Goal: Complete application form

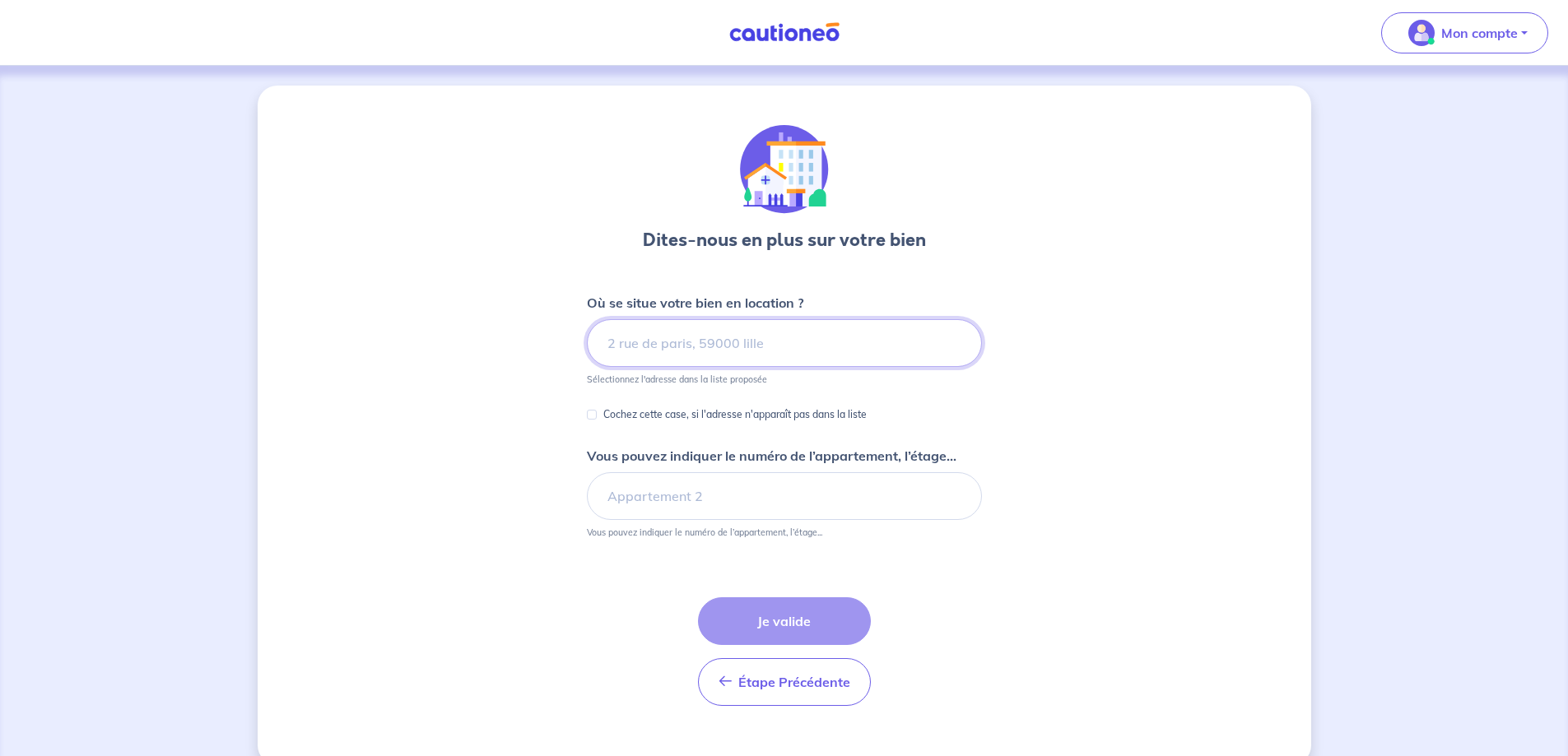
click at [701, 344] on input at bounding box center [784, 343] width 395 height 48
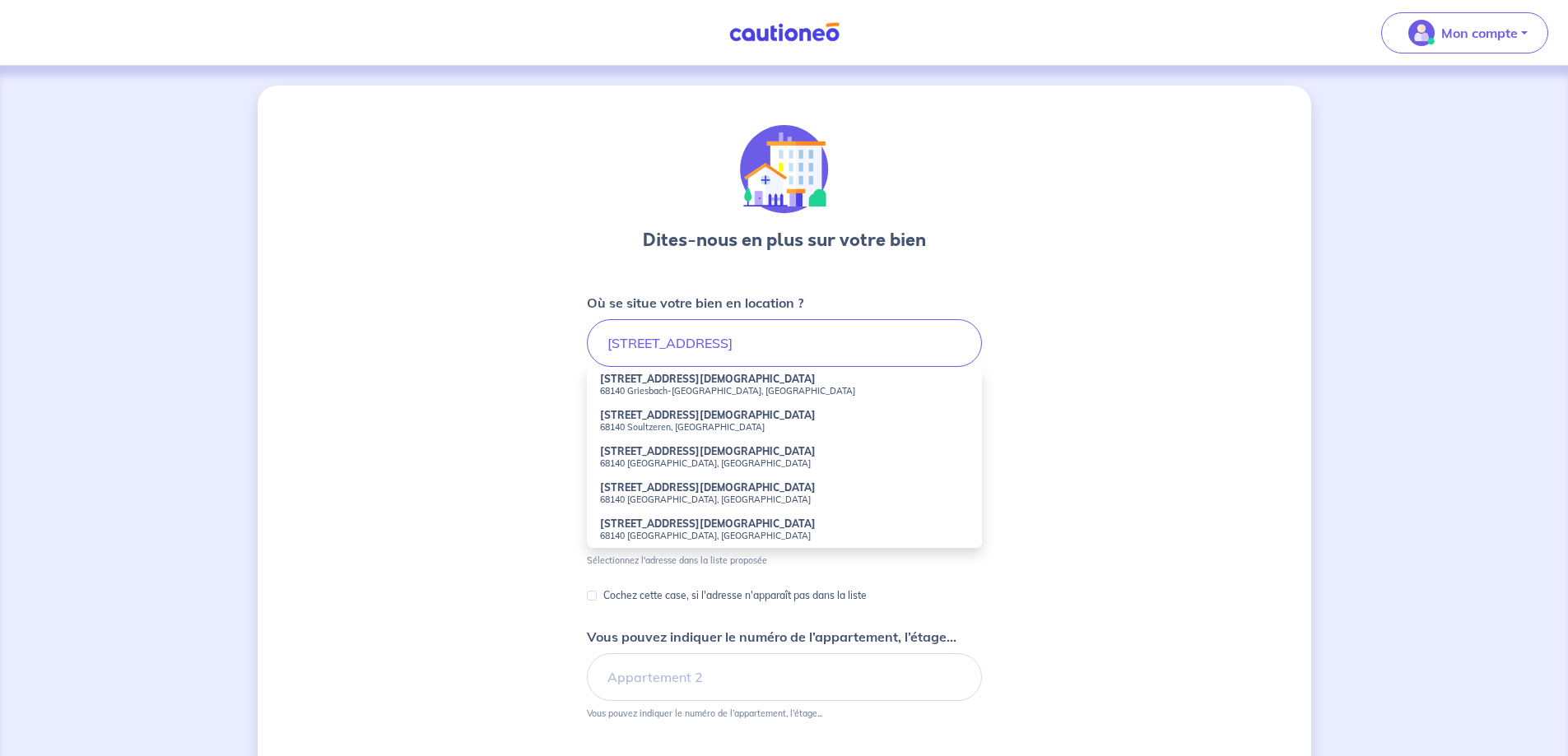
click at [701, 387] on small "68140 Griesbach-[GEOGRAPHIC_DATA], [GEOGRAPHIC_DATA]" at bounding box center [784, 390] width 369 height 12
type input "[STREET_ADDRESS][DEMOGRAPHIC_DATA]"
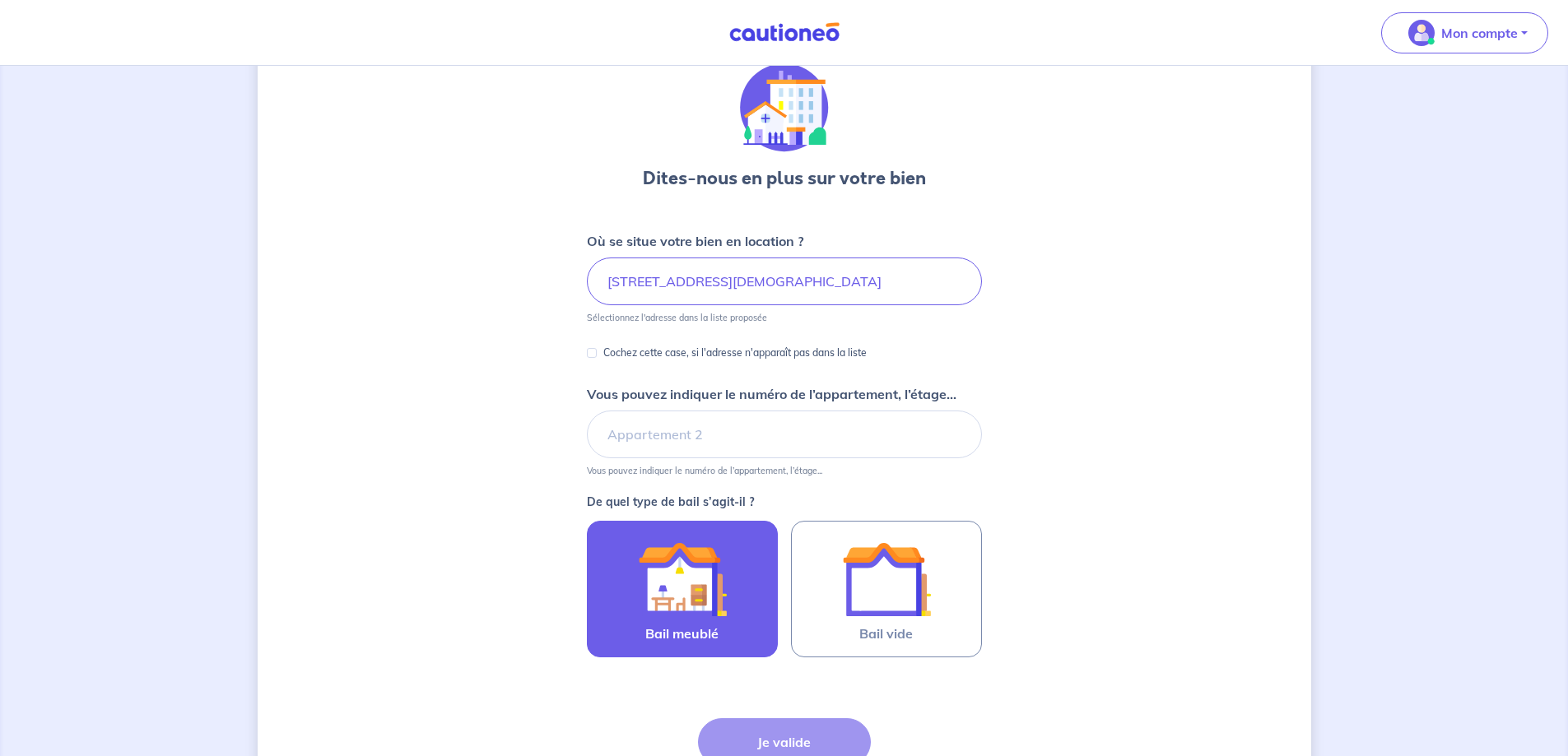
scroll to position [212, 0]
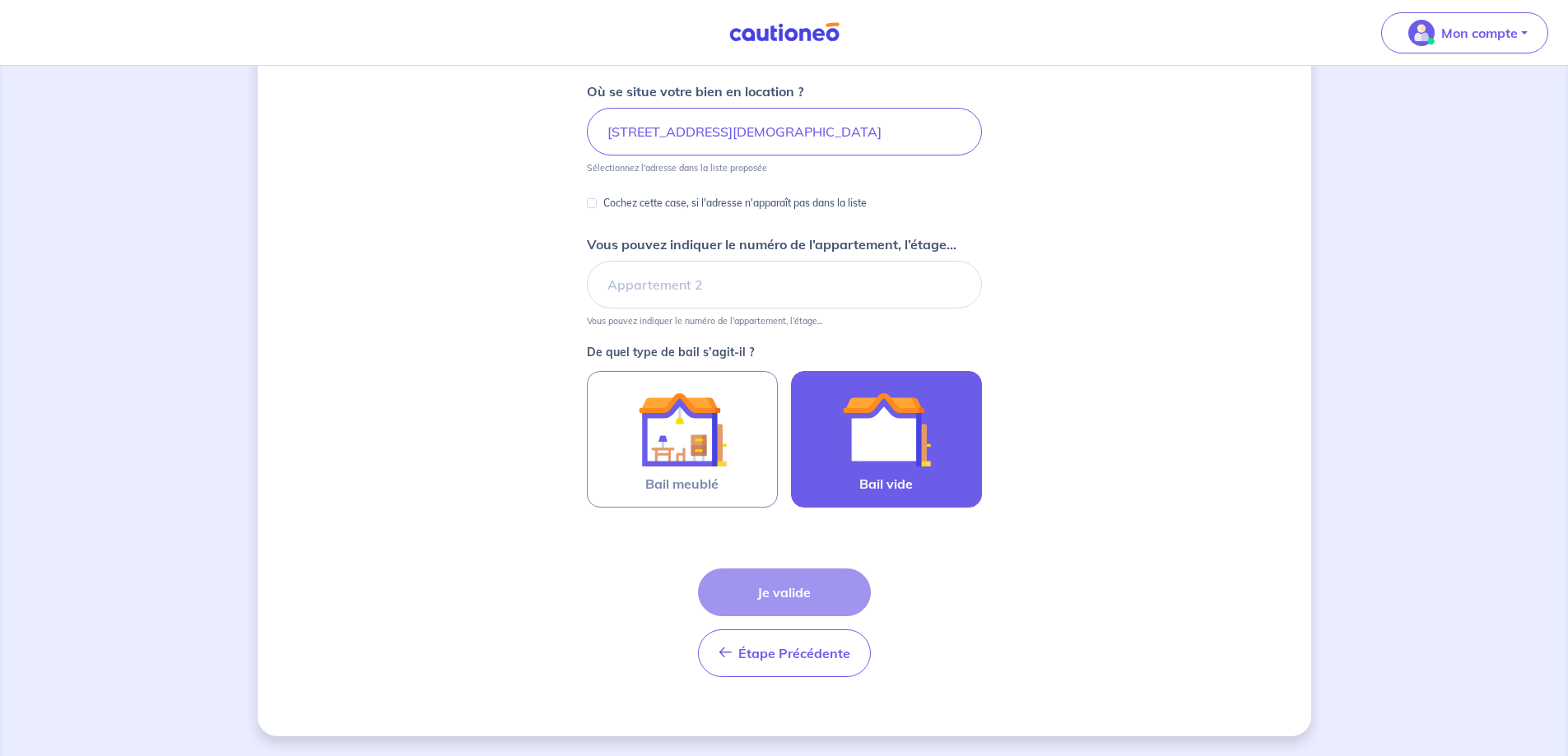
click at [867, 448] on img at bounding box center [887, 430] width 89 height 89
click at [0, 0] on input "Bail vide" at bounding box center [0, 0] width 0 height 0
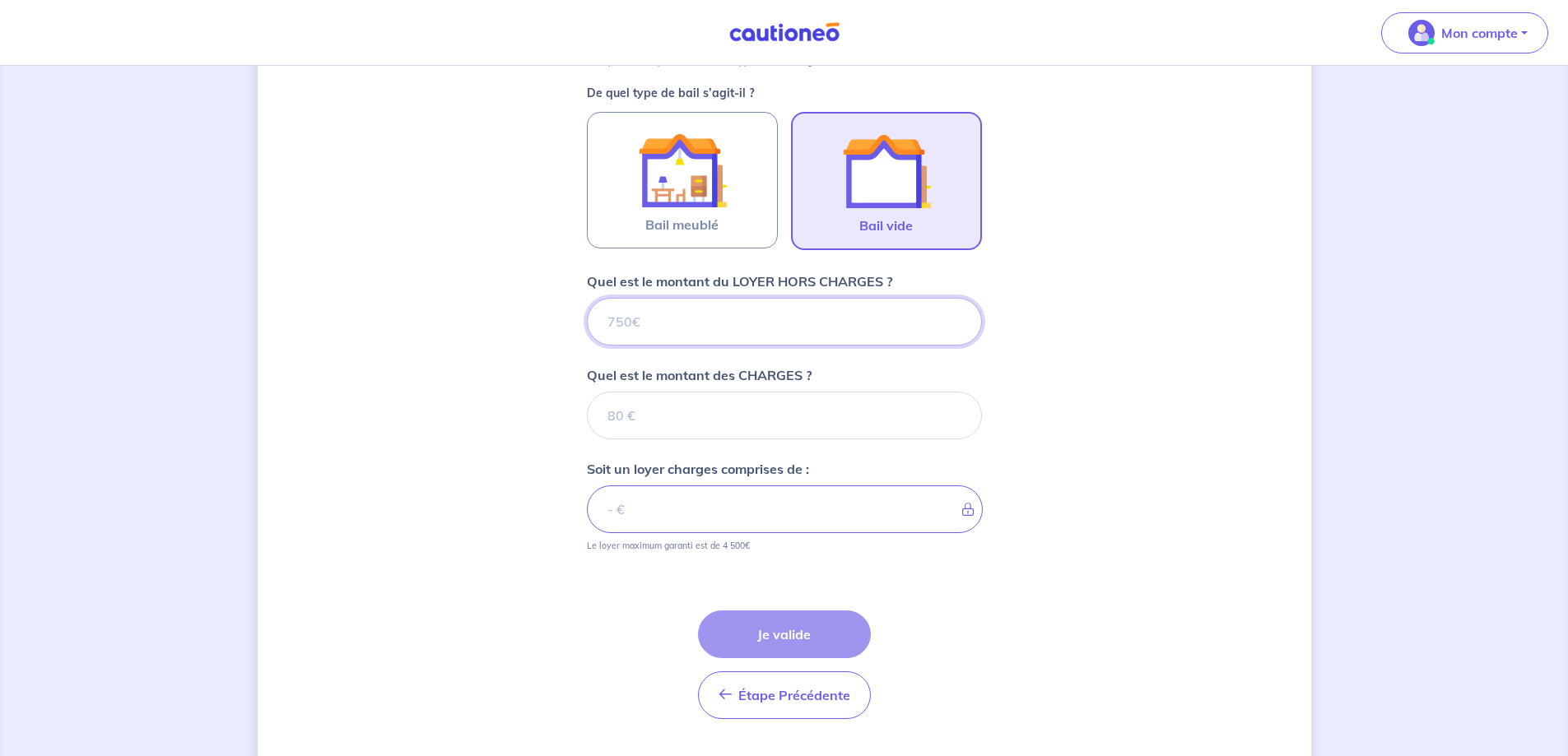
scroll to position [512, 0]
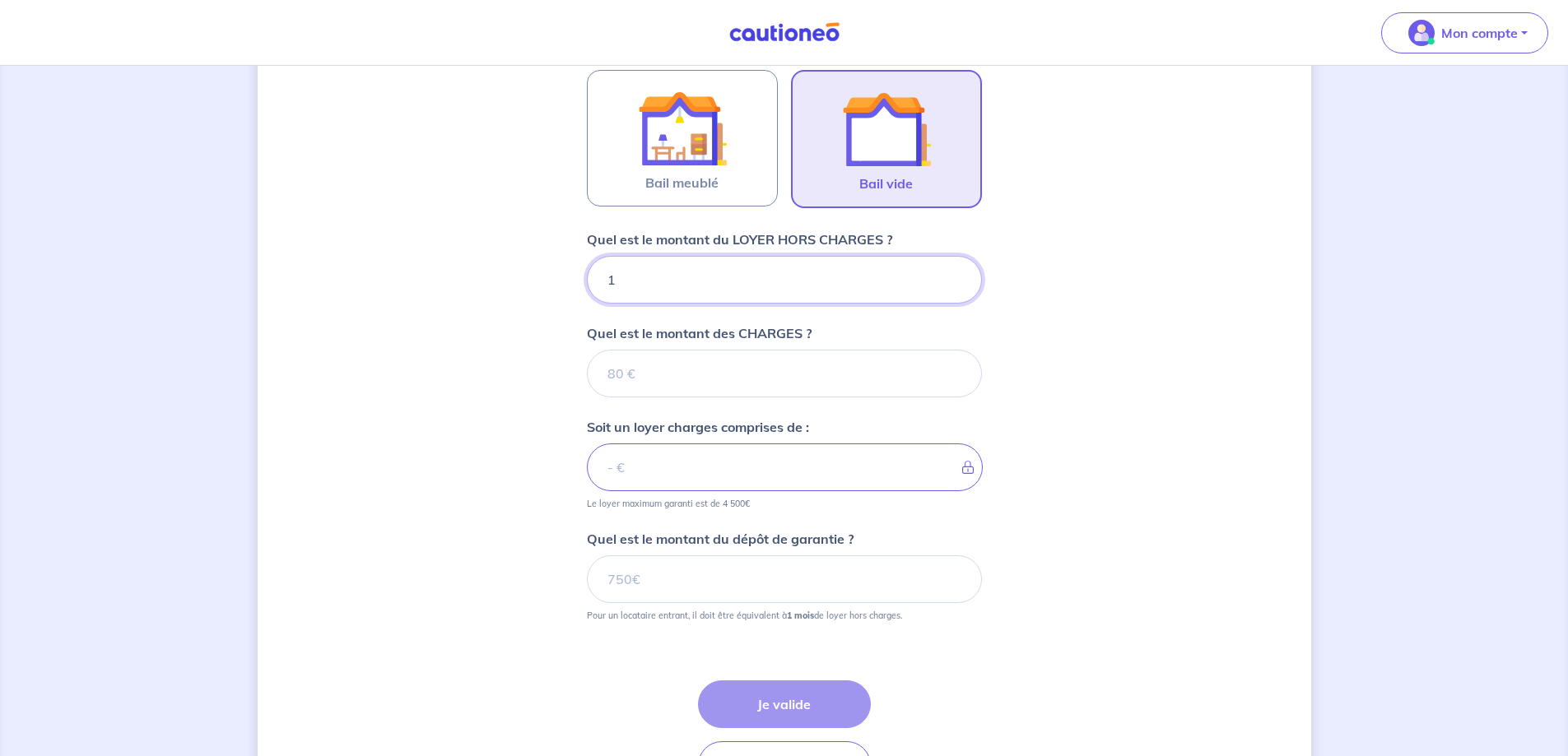
type input "13"
type input "130"
type input "1300"
click at [623, 369] on input "Quel est le montant des CHARGES ?" at bounding box center [784, 374] width 395 height 48
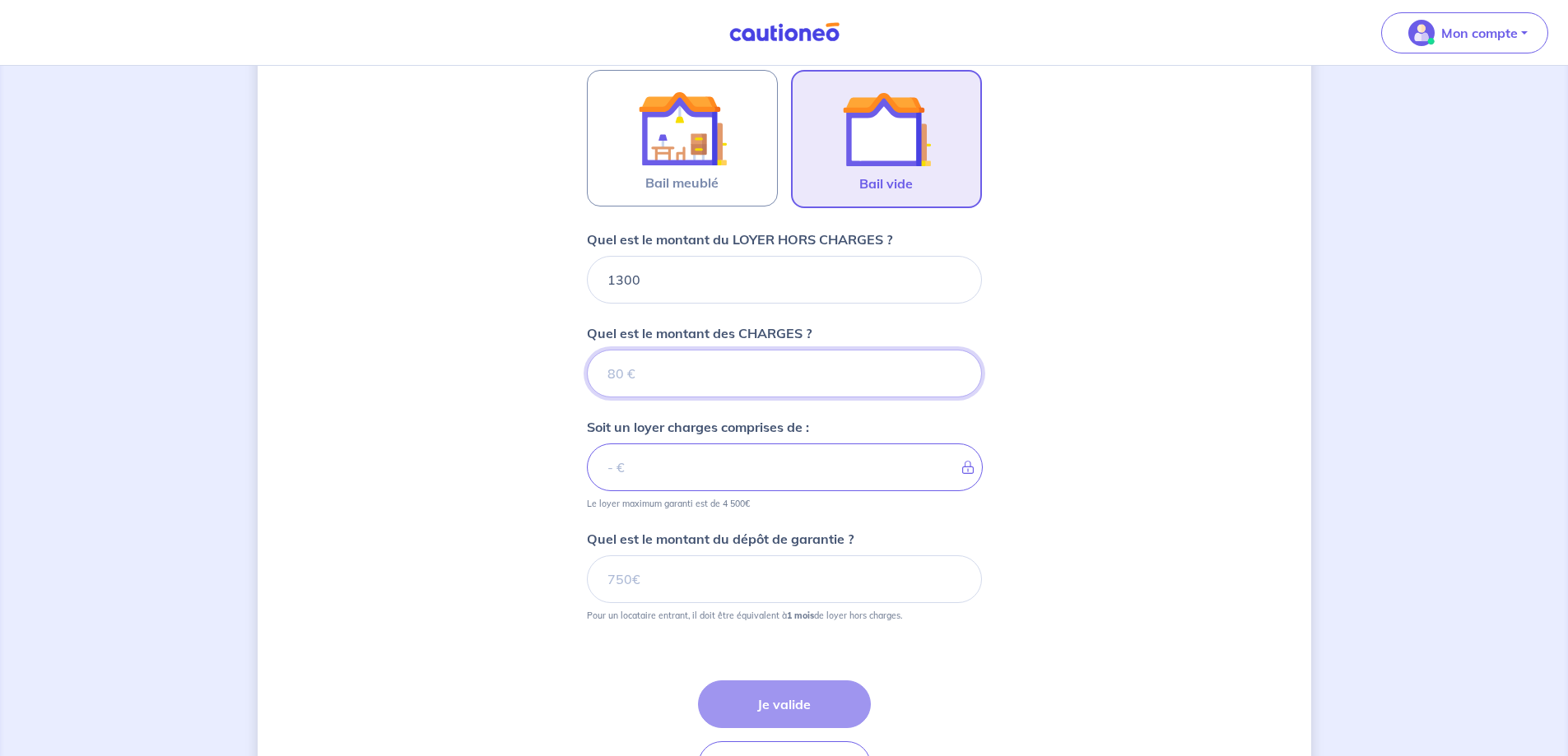
type input "0"
type input "1300"
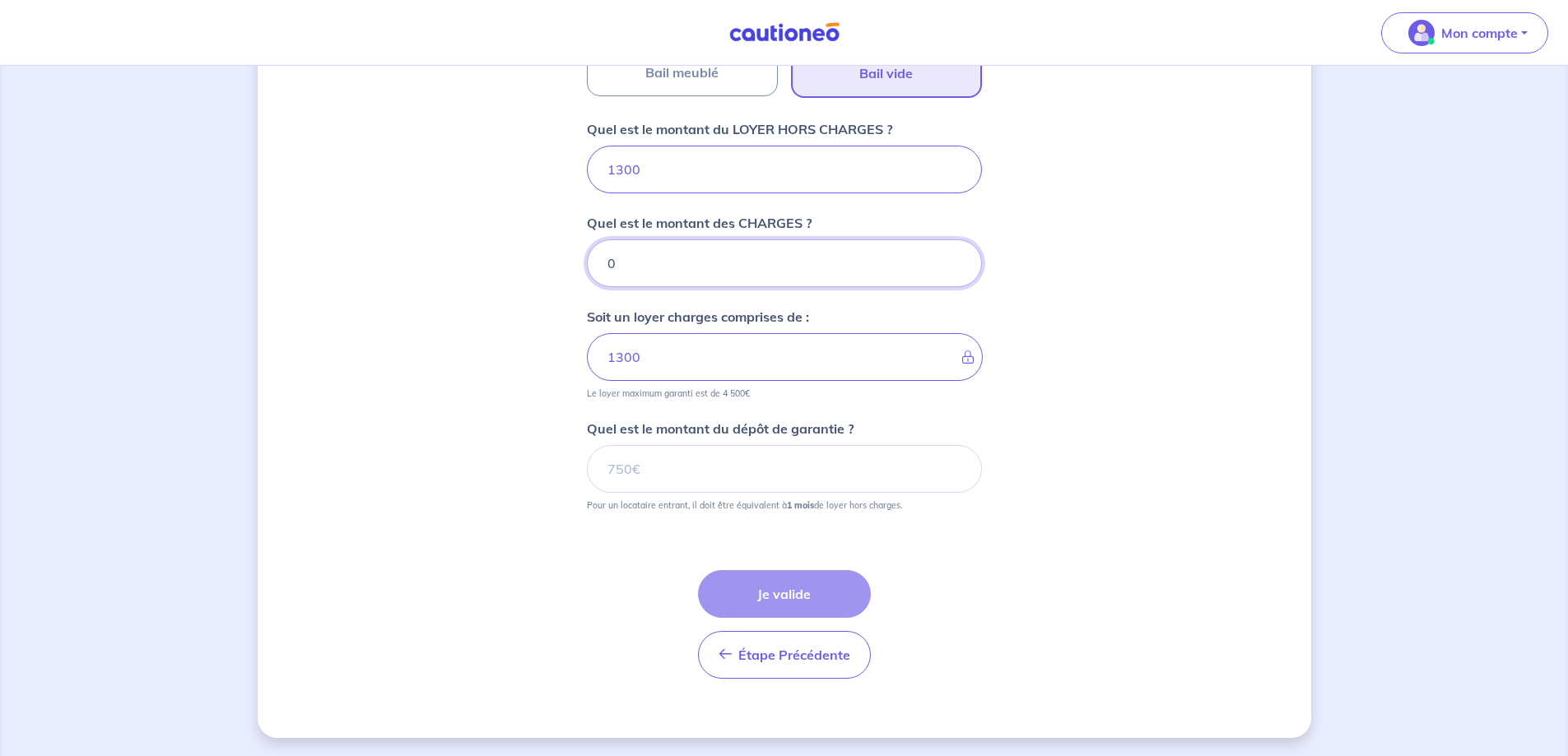
scroll to position [624, 0]
type input "0"
click at [732, 462] on input "Quel est le montant du dépôt de garantie ?" at bounding box center [784, 468] width 395 height 48
type input "1300"
click at [870, 514] on form "Où se situe votre bien en location ? [STREET_ADDRESS][DEMOGRAPHIC_DATA] Sélecti…" at bounding box center [784, 179] width 395 height 1022
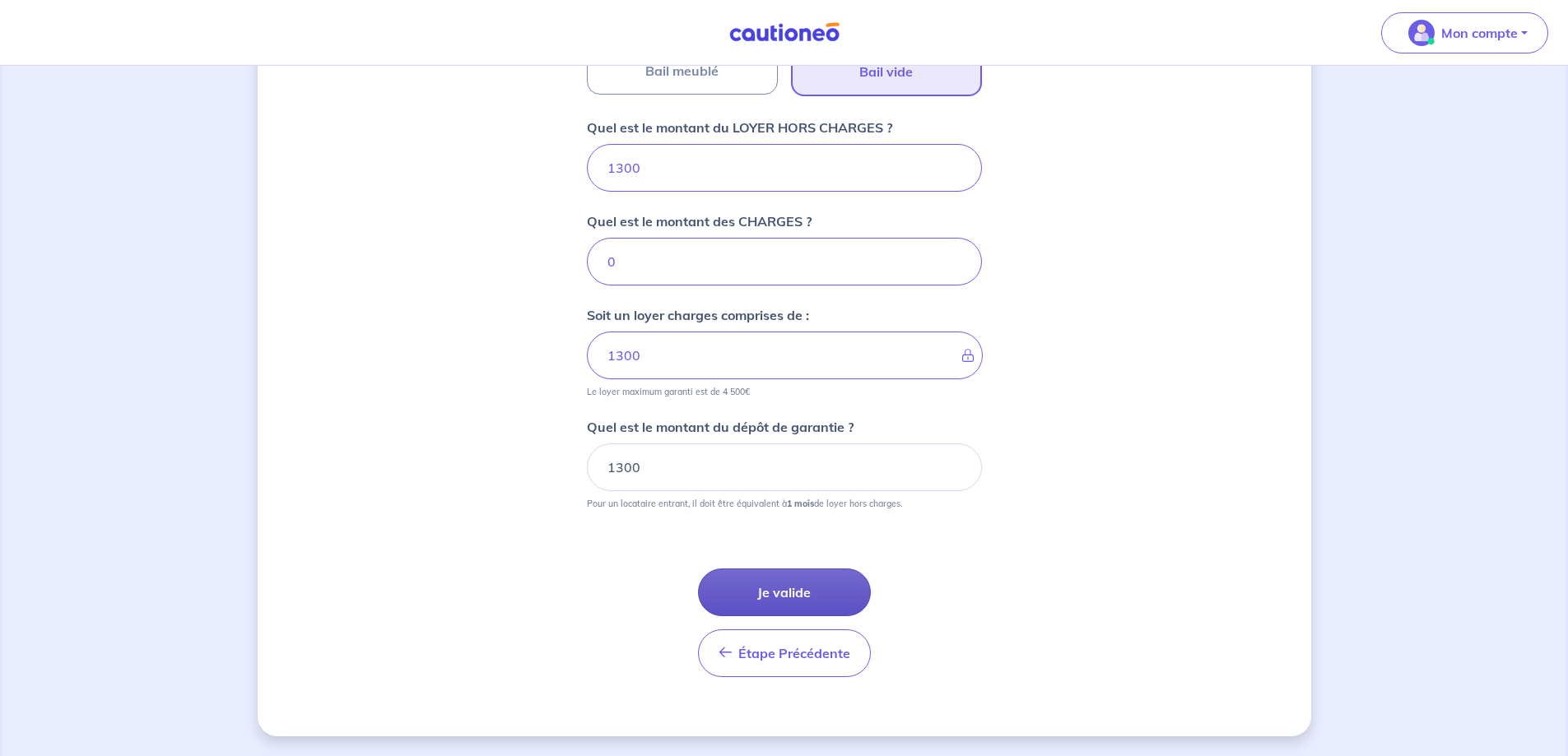
click at [796, 588] on button "Je valide" at bounding box center [784, 592] width 173 height 48
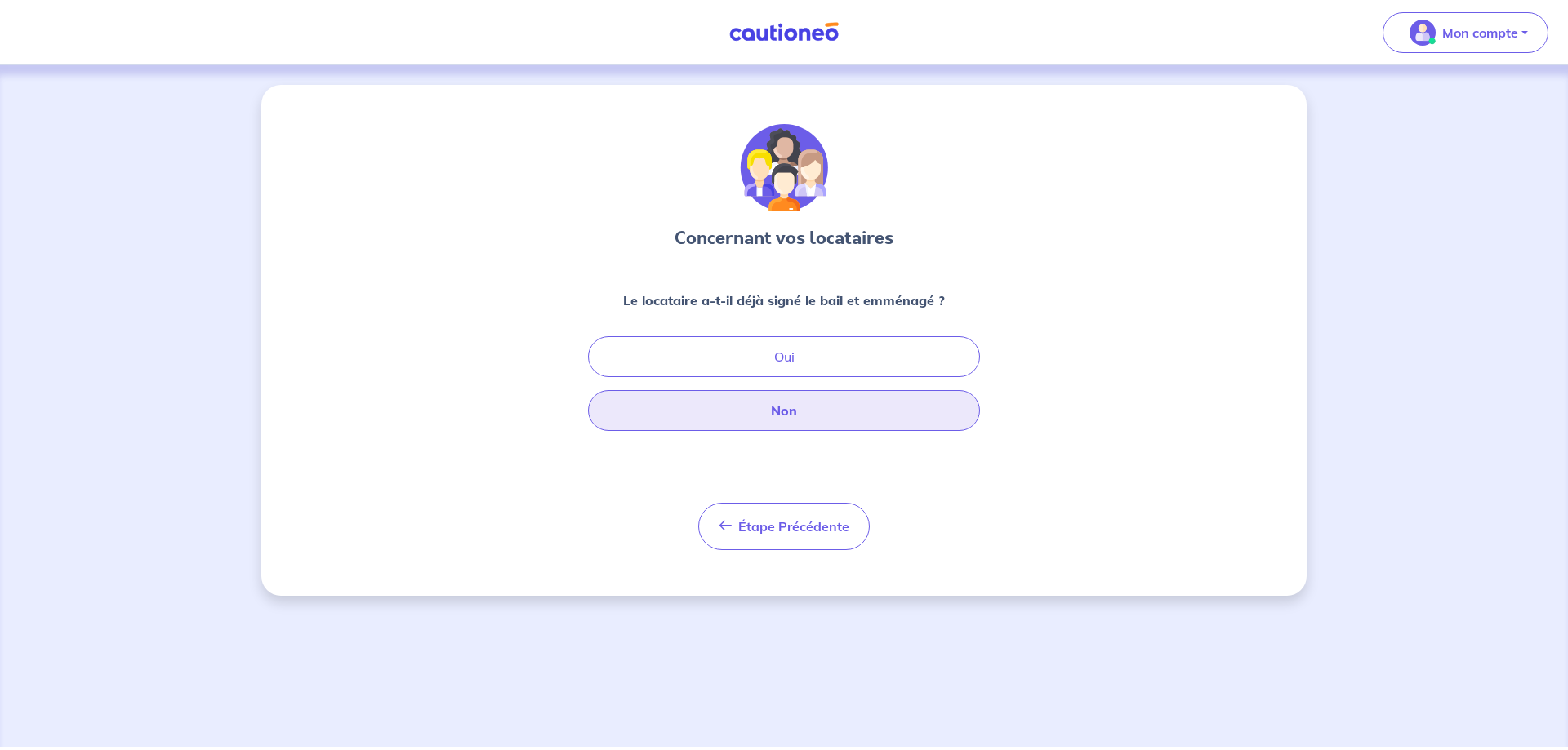
click at [822, 405] on button "Non" at bounding box center [784, 410] width 392 height 41
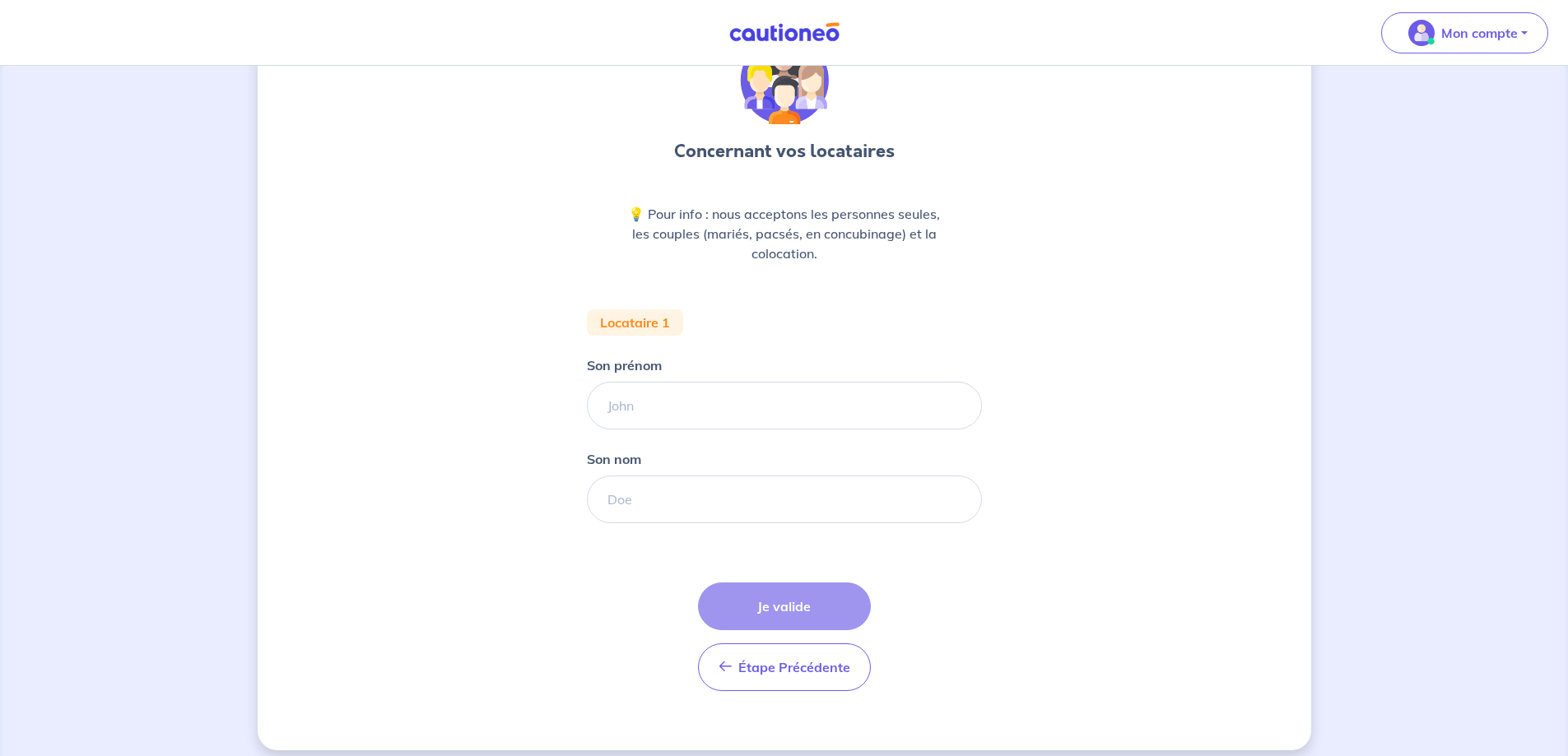
scroll to position [103, 0]
